Goal: Task Accomplishment & Management: Manage account settings

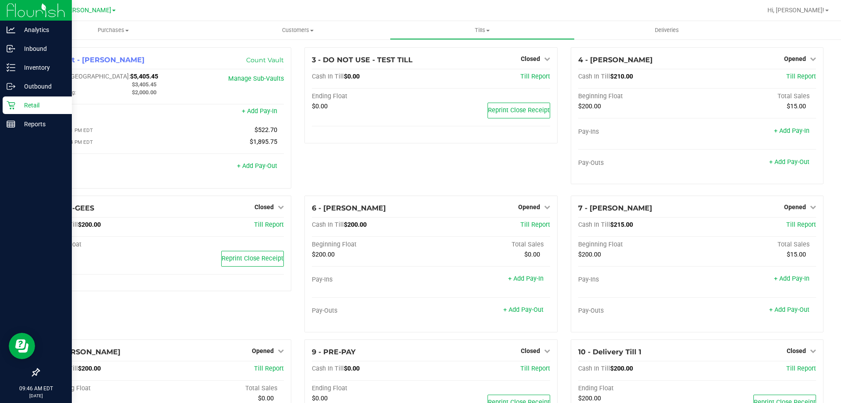
click at [9, 106] on icon at bounding box center [11, 105] width 9 height 9
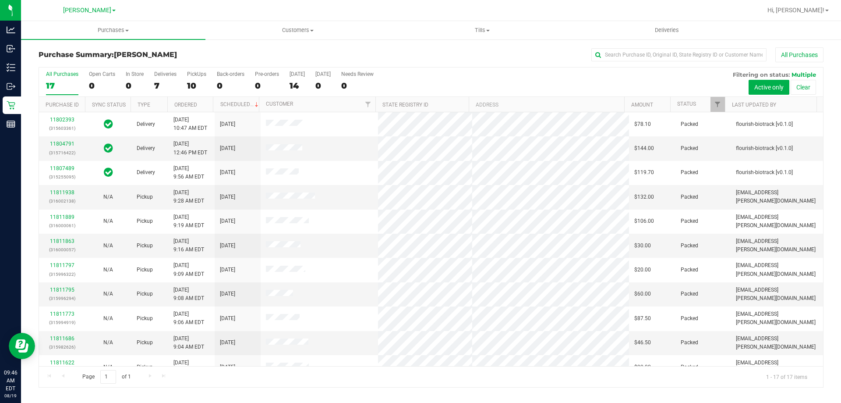
click at [269, 56] on h3 "Purchase Summary: [PERSON_NAME]" at bounding box center [170, 55] width 262 height 8
click at [71, 192] on link "11812111" at bounding box center [62, 192] width 25 height 6
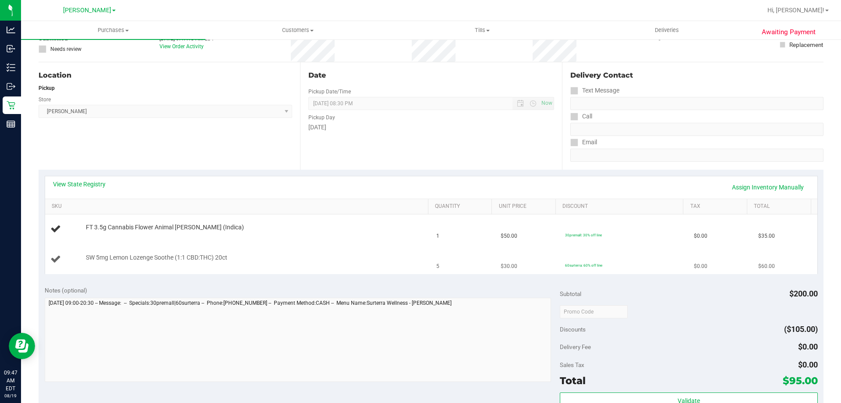
scroll to position [88, 0]
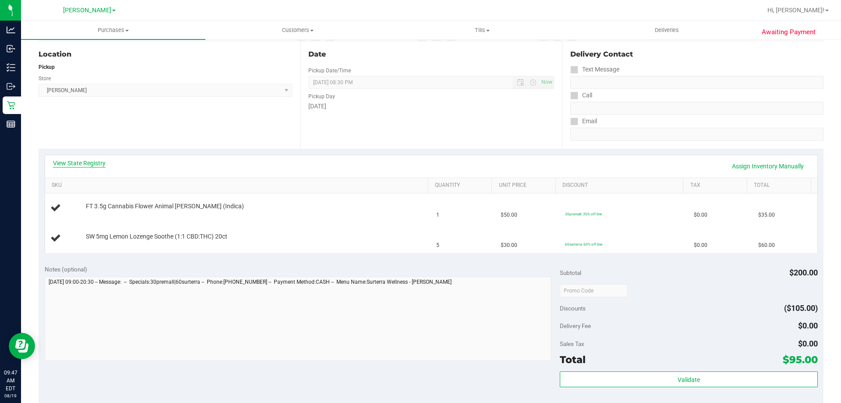
click at [89, 164] on link "View State Registry" at bounding box center [79, 163] width 53 height 9
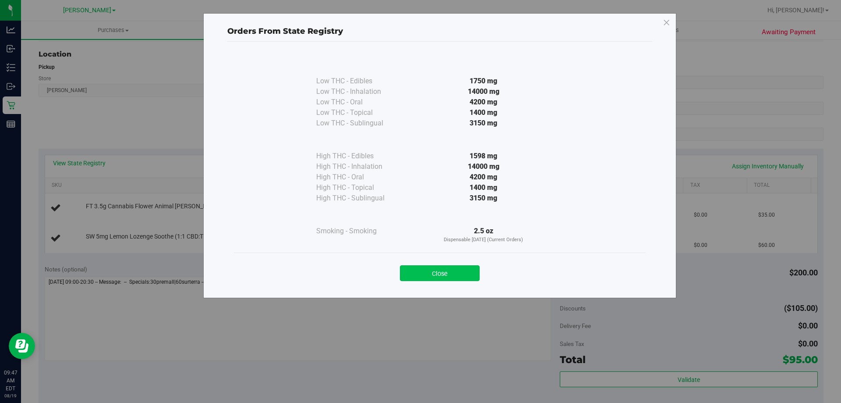
click at [471, 278] on button "Close" at bounding box center [440, 273] width 80 height 16
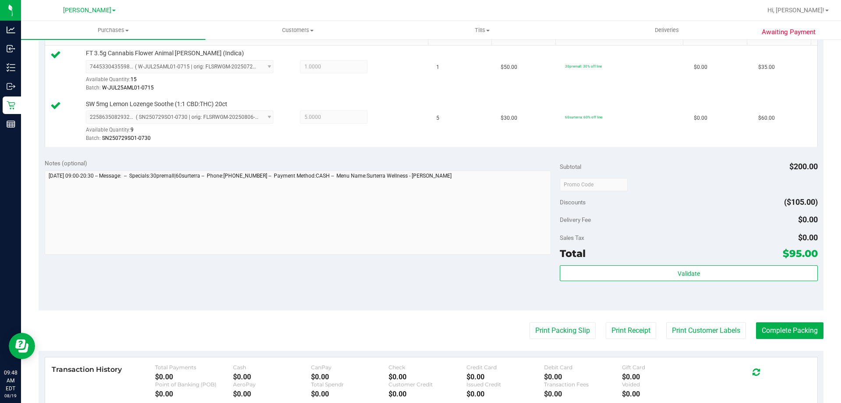
scroll to position [237, 0]
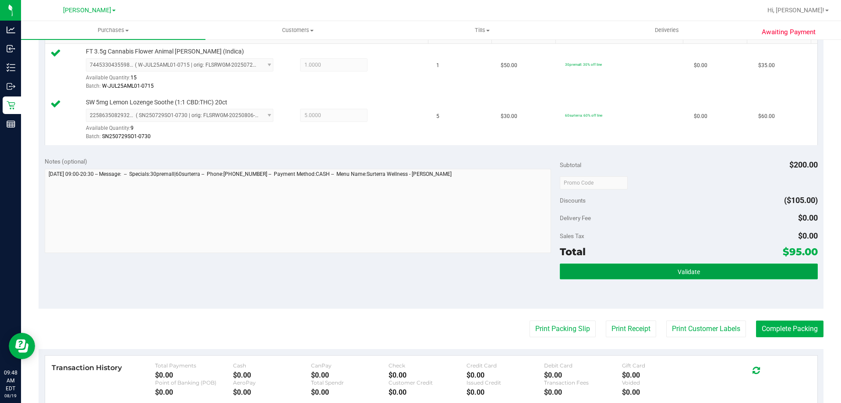
click at [710, 272] on button "Validate" at bounding box center [689, 271] width 258 height 16
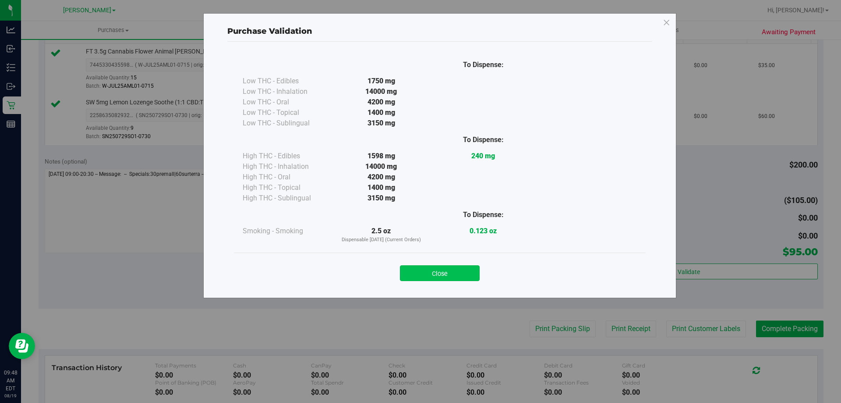
click at [466, 278] on button "Close" at bounding box center [440, 273] width 80 height 16
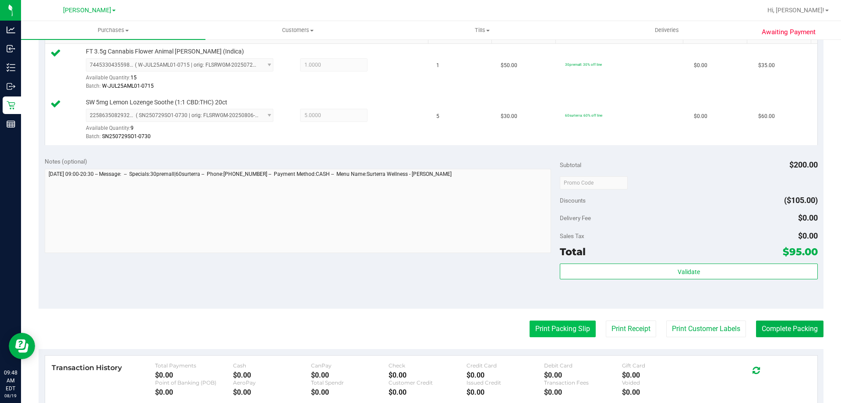
click at [561, 327] on button "Print Packing Slip" at bounding box center [563, 328] width 66 height 17
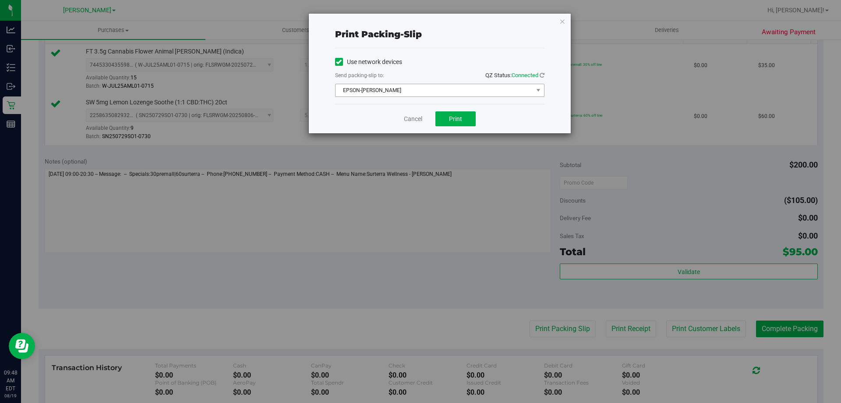
click at [430, 89] on span "EPSON-[PERSON_NAME]" at bounding box center [435, 90] width 198 height 12
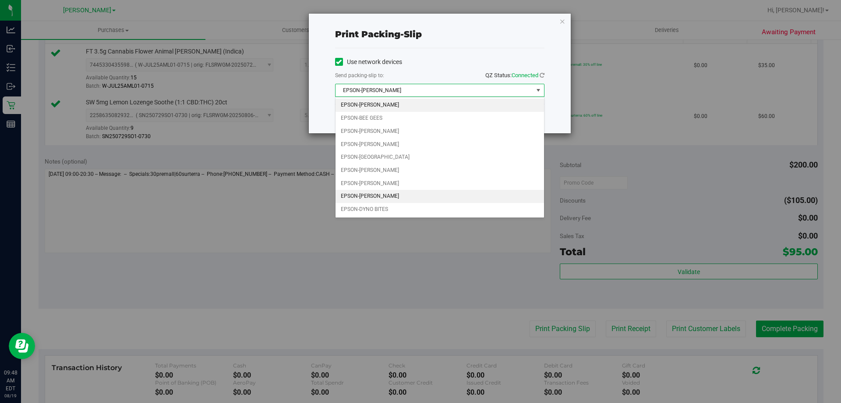
click at [418, 196] on li "EPSON-[PERSON_NAME]" at bounding box center [440, 196] width 209 height 13
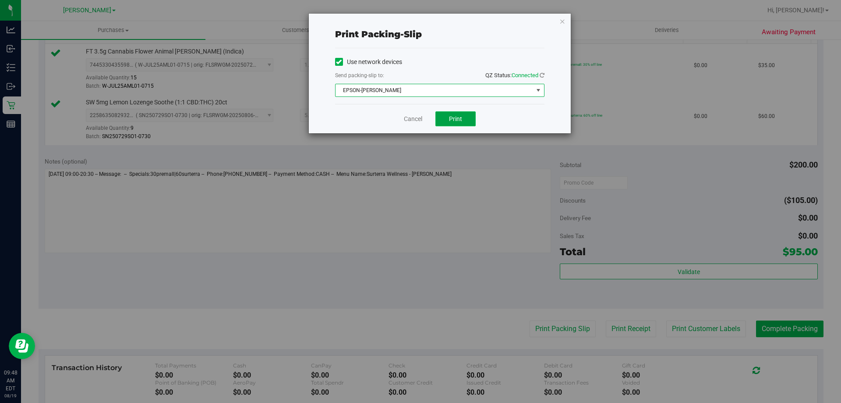
click at [456, 119] on span "Print" at bounding box center [455, 118] width 13 height 7
click at [416, 119] on link "Cancel" at bounding box center [413, 118] width 18 height 9
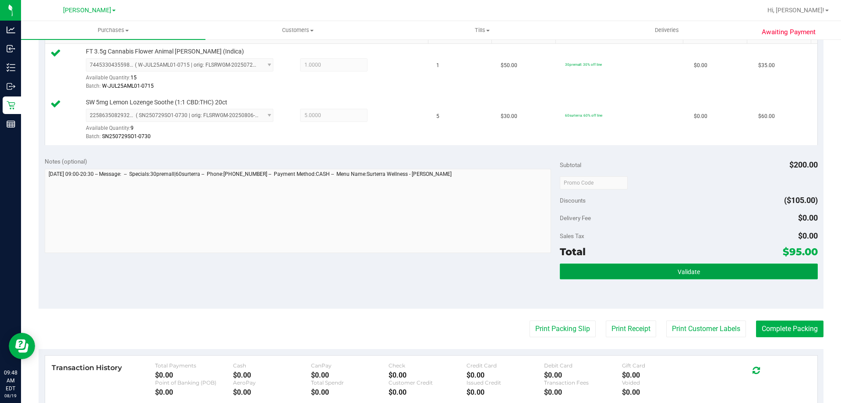
click at [671, 278] on button "Validate" at bounding box center [689, 271] width 258 height 16
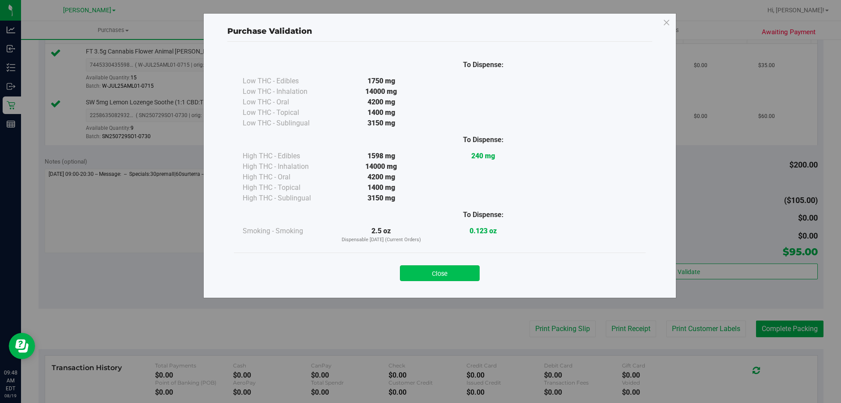
click at [451, 269] on button "Close" at bounding box center [440, 273] width 80 height 16
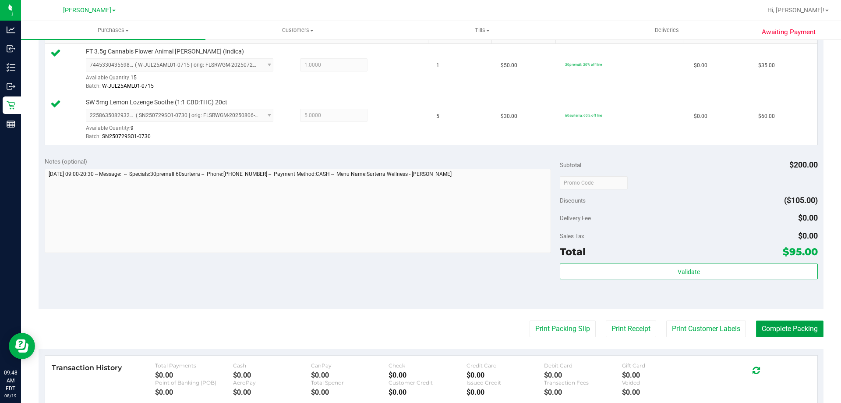
click at [775, 330] on button "Complete Packing" at bounding box center [789, 328] width 67 height 17
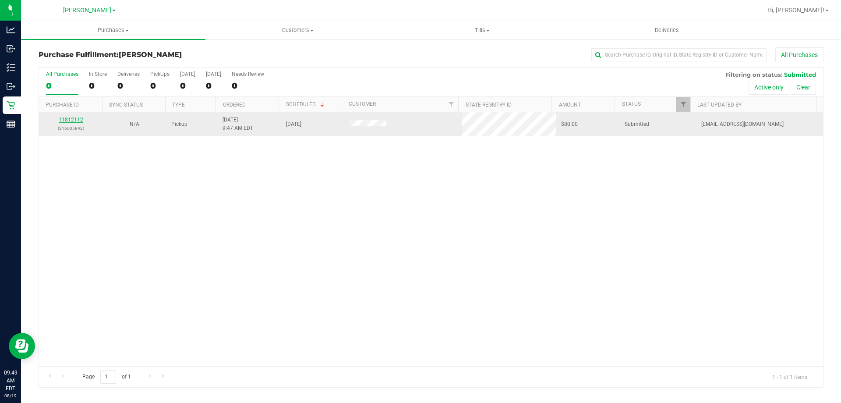
click at [73, 117] on link "11812112" at bounding box center [71, 120] width 25 height 6
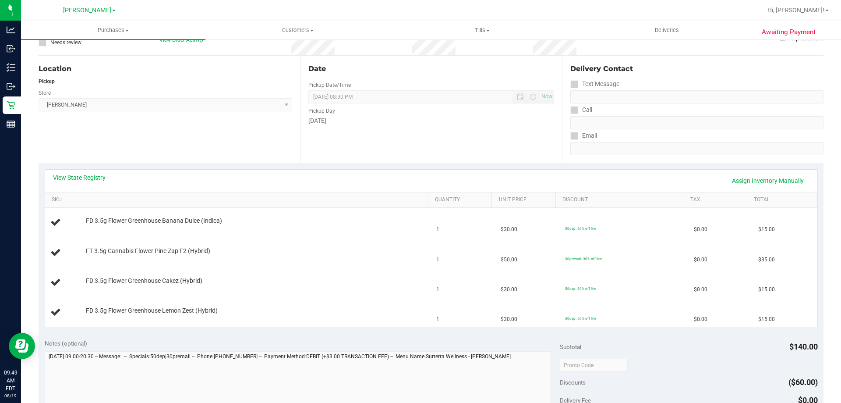
scroll to position [73, 0]
click at [93, 179] on link "View State Registry" at bounding box center [79, 177] width 53 height 9
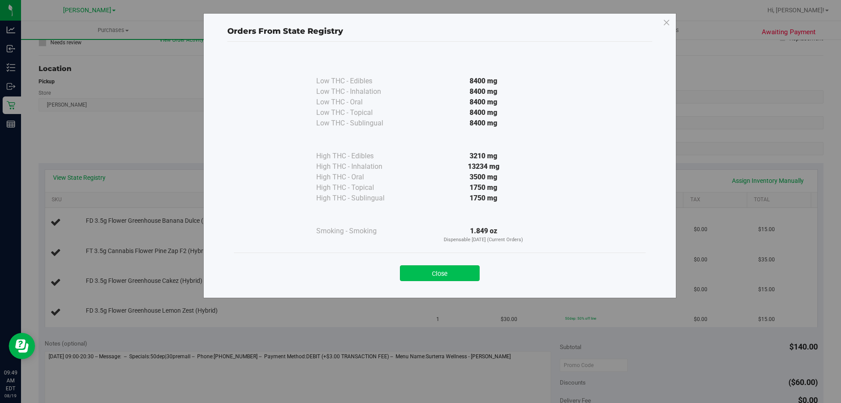
click at [455, 274] on button "Close" at bounding box center [440, 273] width 80 height 16
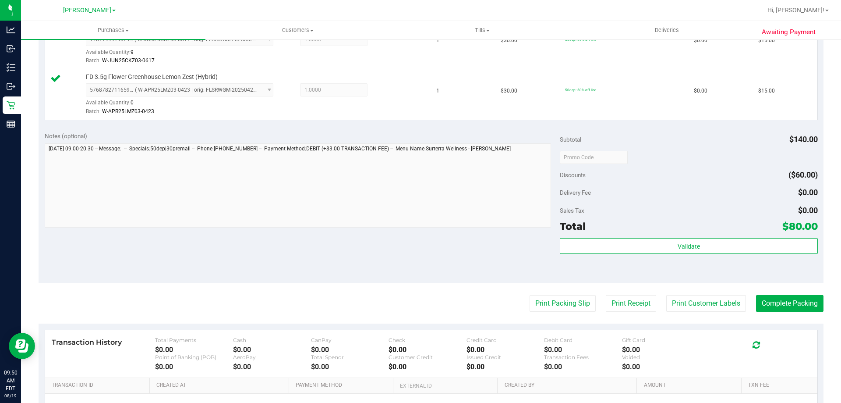
scroll to position [367, 0]
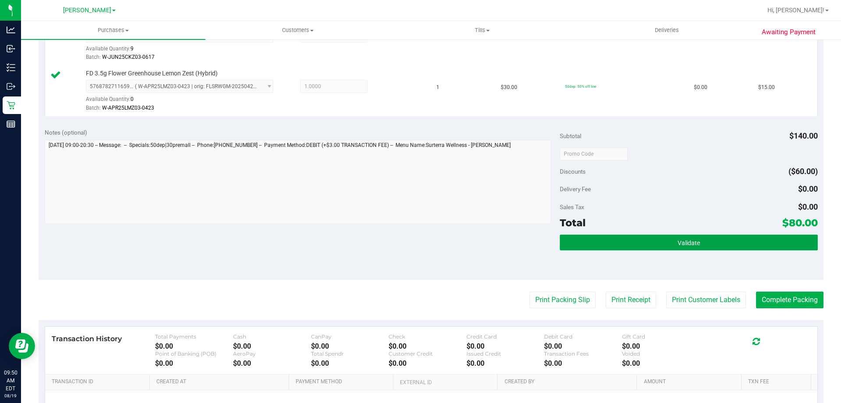
click at [678, 243] on span "Validate" at bounding box center [689, 242] width 22 height 7
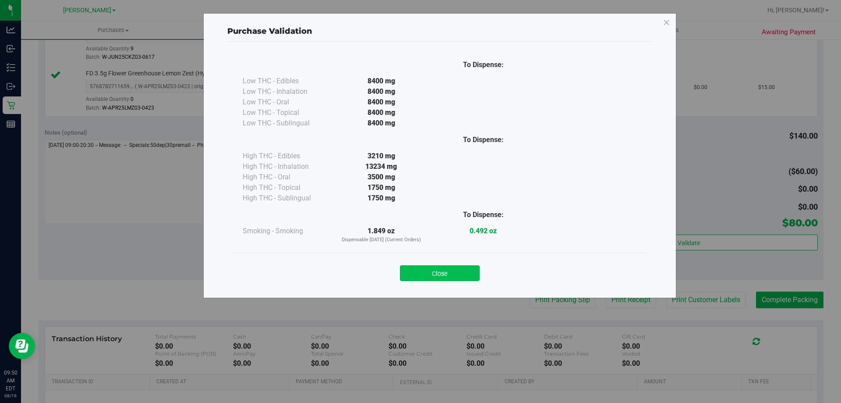
click at [463, 266] on button "Close" at bounding box center [440, 273] width 80 height 16
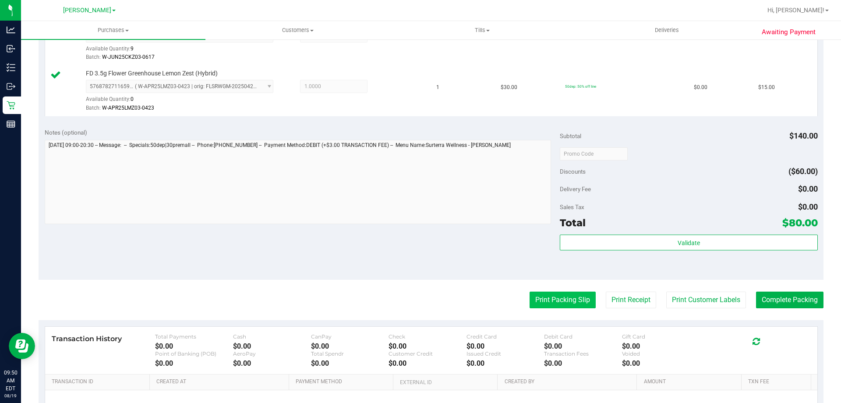
click at [571, 305] on button "Print Packing Slip" at bounding box center [563, 299] width 66 height 17
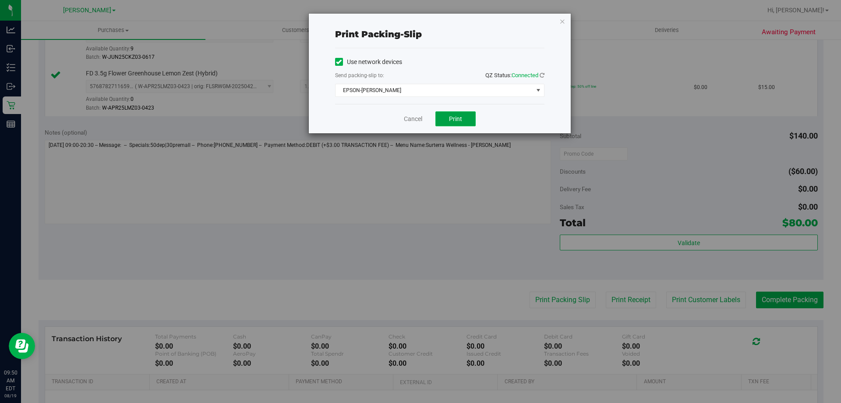
click at [463, 120] on button "Print" at bounding box center [456, 118] width 40 height 15
click at [408, 118] on link "Cancel" at bounding box center [413, 118] width 18 height 9
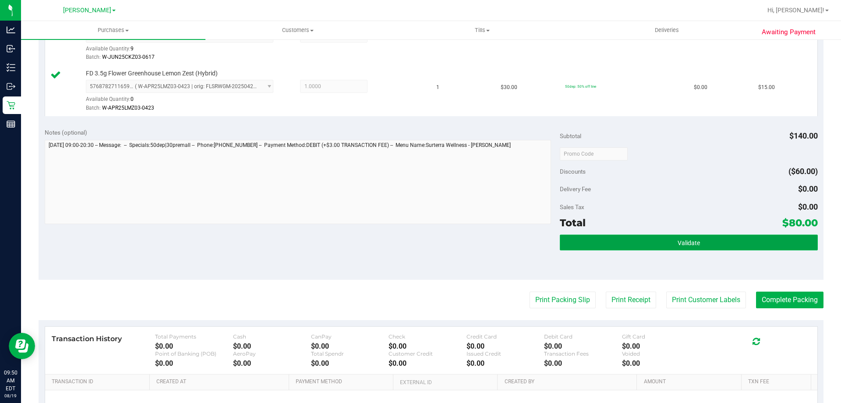
click at [688, 247] on button "Validate" at bounding box center [689, 242] width 258 height 16
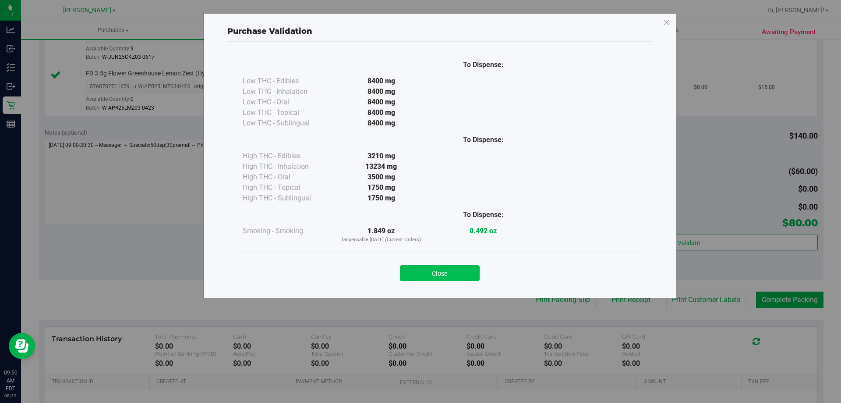
click at [467, 270] on button "Close" at bounding box center [440, 273] width 80 height 16
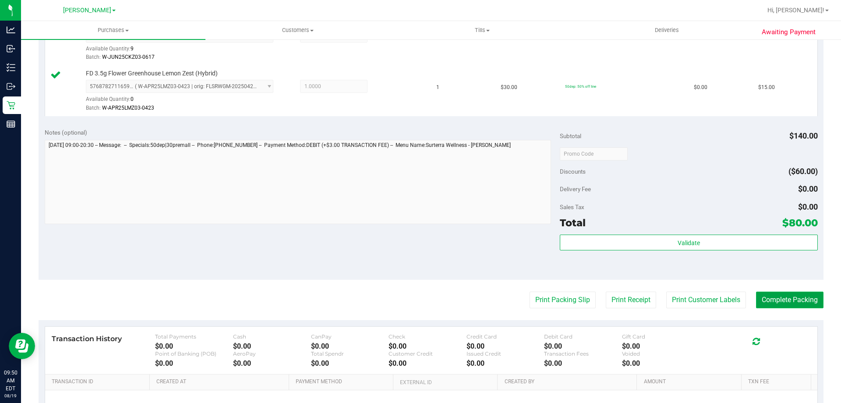
click at [791, 301] on button "Complete Packing" at bounding box center [789, 299] width 67 height 17
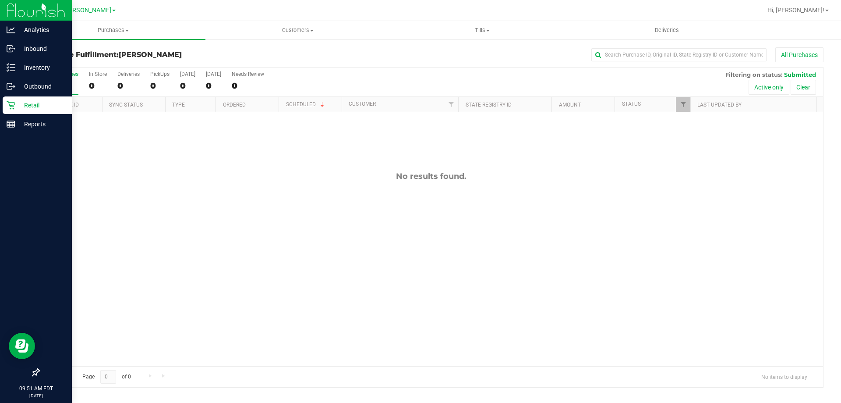
click at [10, 111] on div "Retail" at bounding box center [37, 105] width 69 height 18
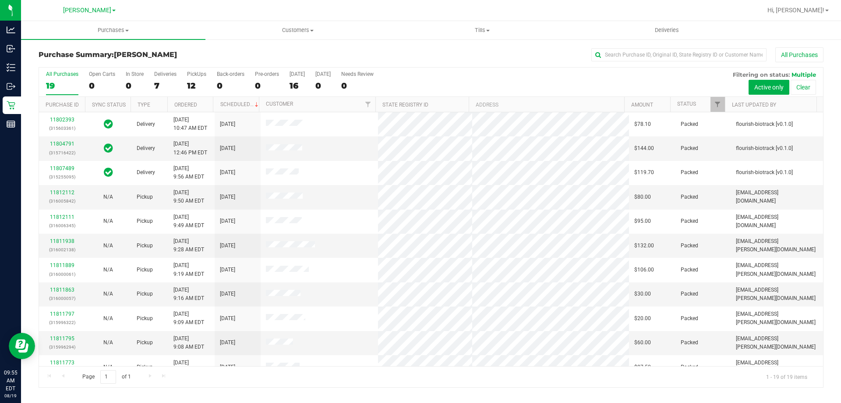
click at [223, 44] on div "Purchase Summary: [PERSON_NAME] All Purchases All Purchases 19 Open Carts 0 In …" at bounding box center [431, 218] width 820 height 358
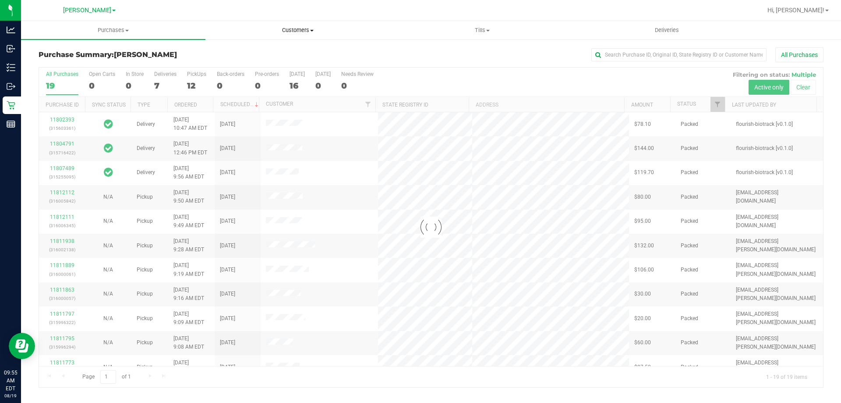
click at [295, 29] on span "Customers" at bounding box center [298, 30] width 184 height 8
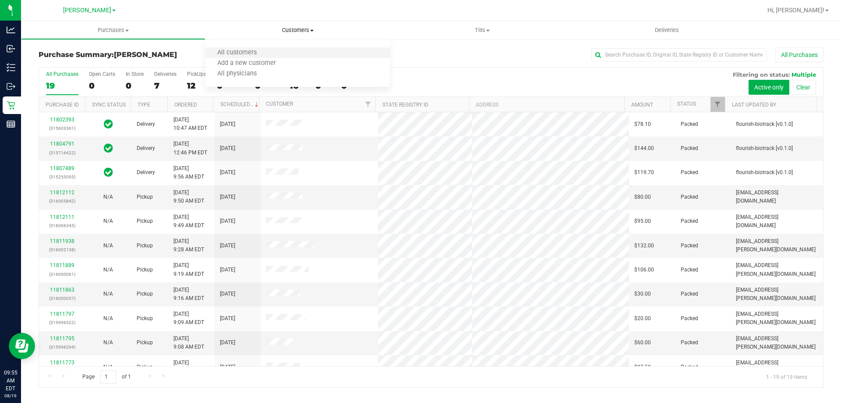
click at [282, 52] on li "All customers" at bounding box center [298, 53] width 185 height 11
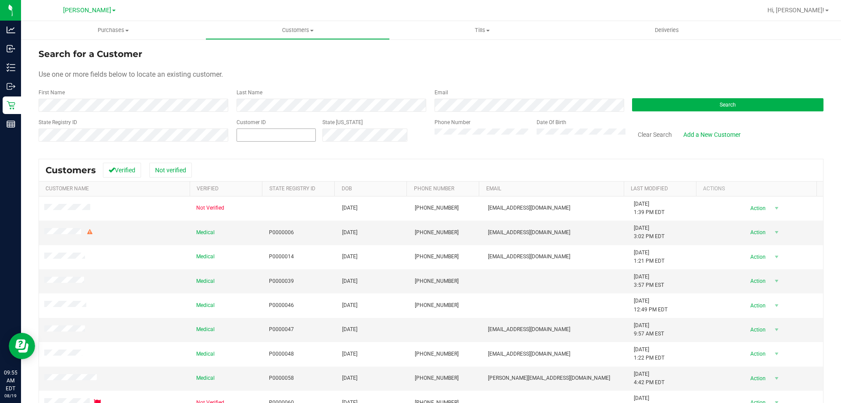
click at [275, 136] on span at bounding box center [276, 134] width 79 height 13
paste input "318239"
type input "318239"
click at [713, 100] on button "Search" at bounding box center [728, 104] width 192 height 13
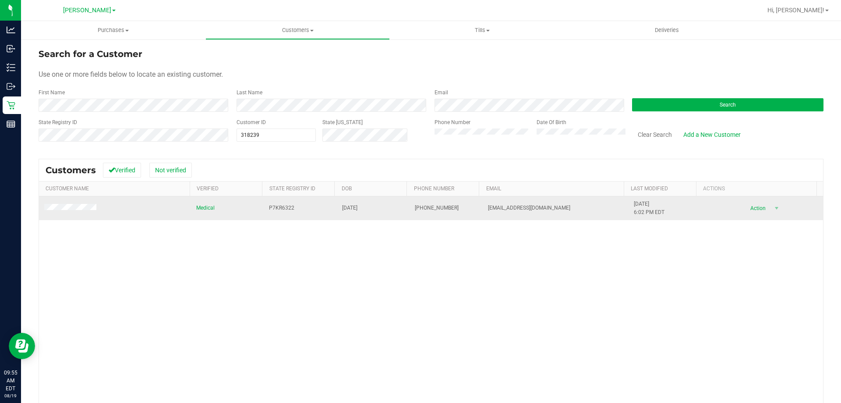
click at [78, 204] on span at bounding box center [71, 208] width 55 height 9
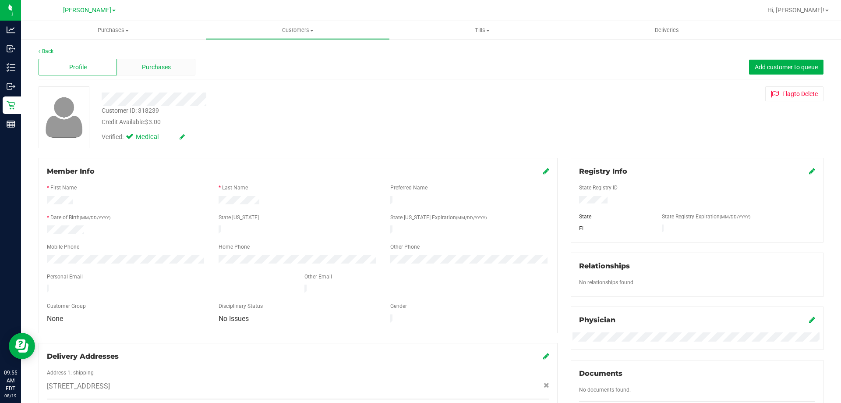
click at [154, 60] on div "Purchases" at bounding box center [156, 67] width 78 height 17
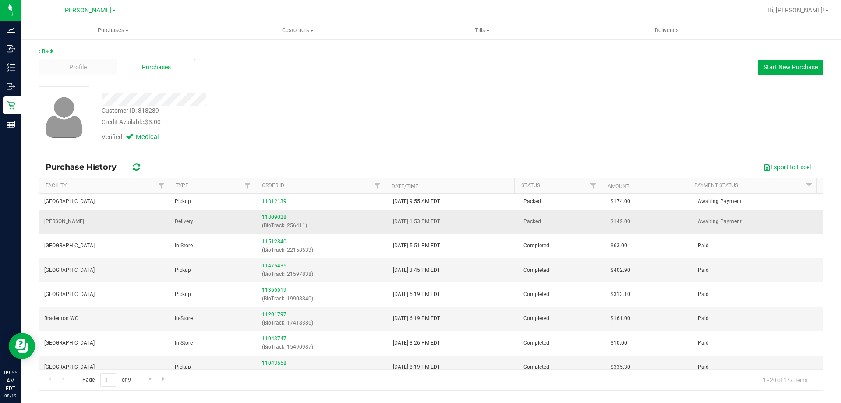
click at [271, 217] on link "11809028" at bounding box center [274, 217] width 25 height 6
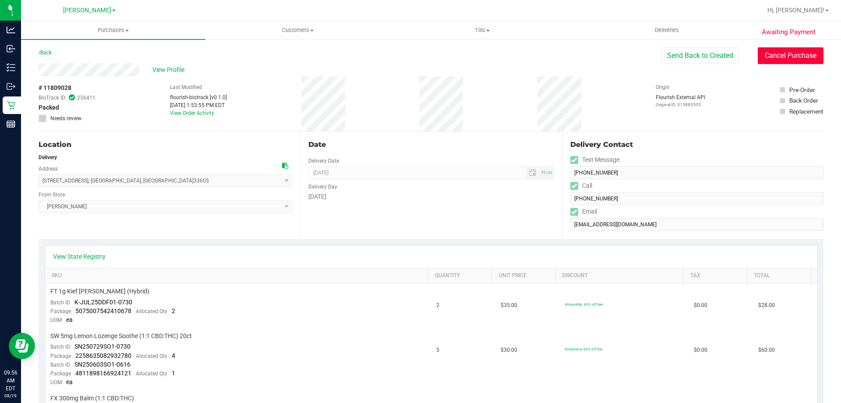
click at [796, 59] on button "Cancel Purchase" at bounding box center [791, 55] width 66 height 17
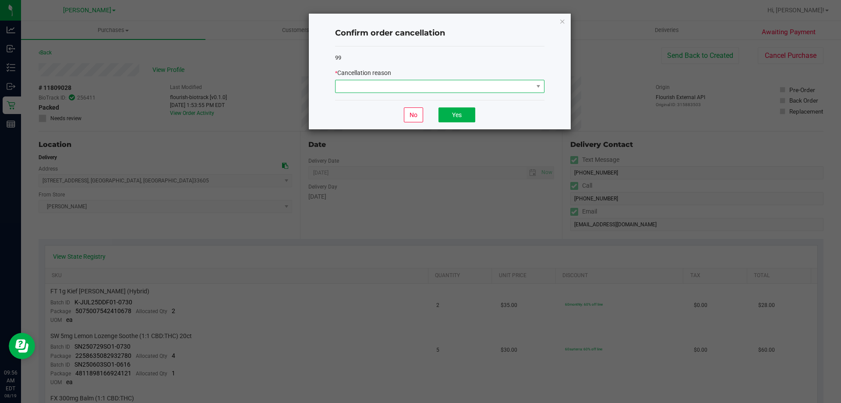
click at [401, 85] on span at bounding box center [435, 86] width 198 height 12
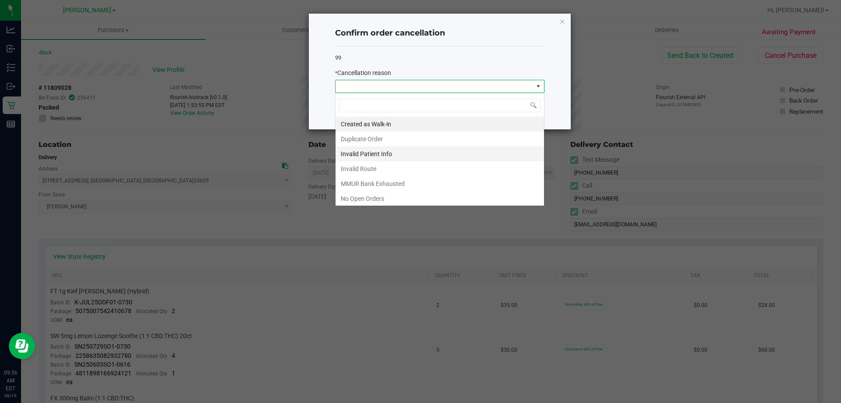
scroll to position [13, 209]
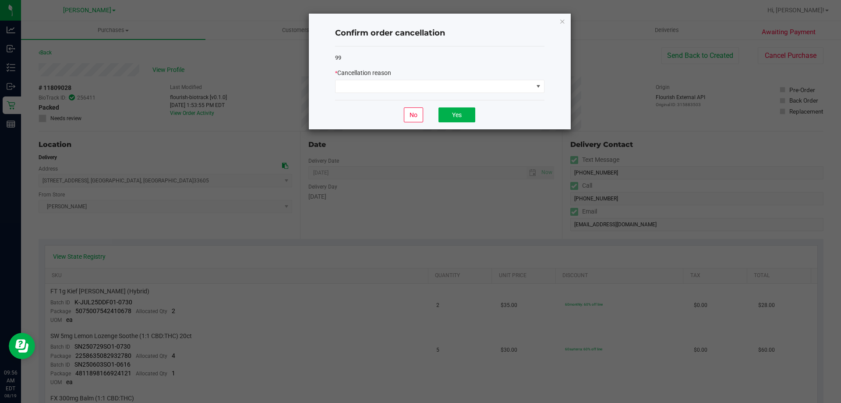
click at [479, 62] on div "99" at bounding box center [439, 57] width 209 height 9
click at [562, 23] on icon "Close" at bounding box center [563, 21] width 6 height 11
